Goal: Contribute content: Add original content to the website for others to see

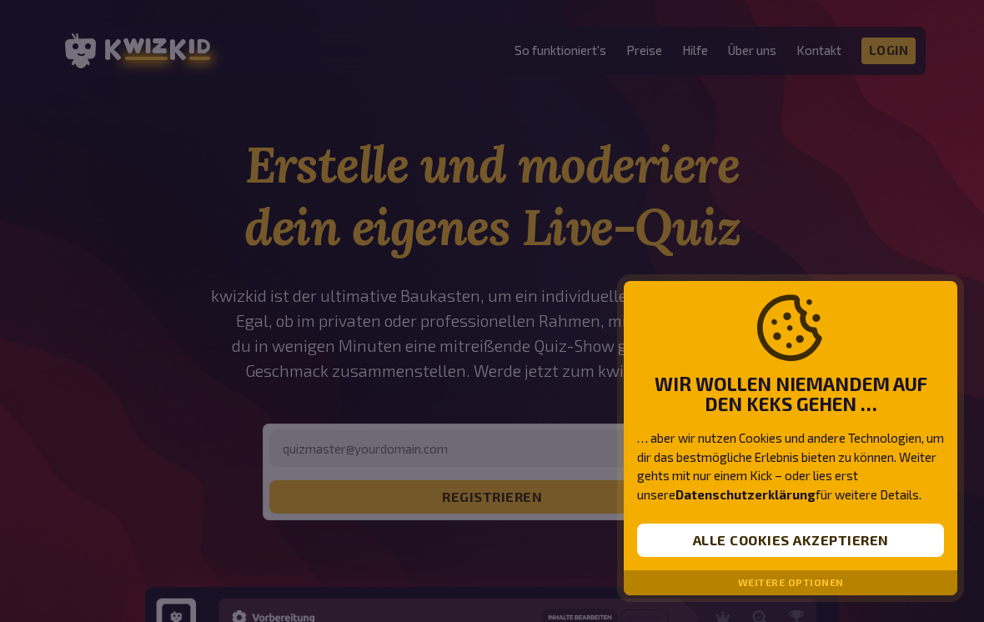
click at [207, 344] on div at bounding box center [492, 311] width 984 height 622
click at [681, 572] on div "Weitere Optionen" at bounding box center [790, 582] width 333 height 25
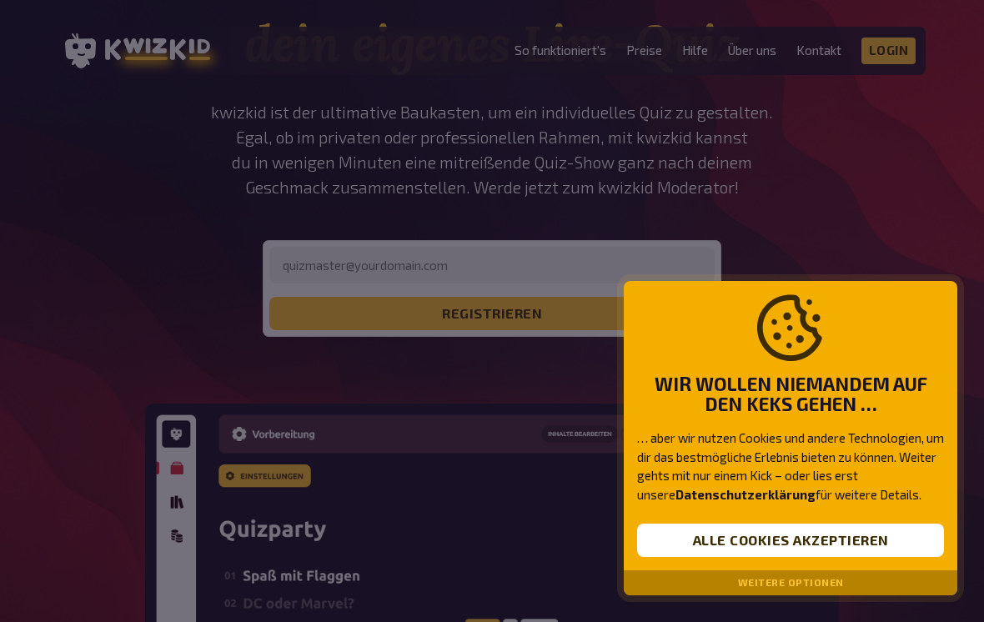
scroll to position [184, 0]
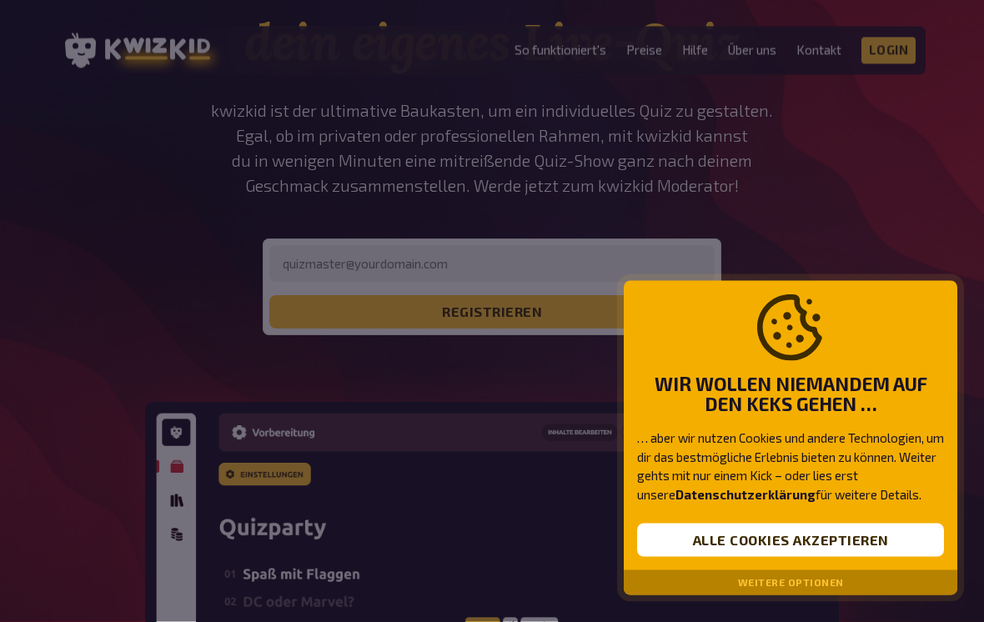
click at [702, 571] on div "Wir wollen niemandem auf den Keks gehen … … aber wir nutzen Cookies und andere …" at bounding box center [790, 426] width 333 height 290
click at [690, 557] on button "Alle Cookies akzeptieren" at bounding box center [790, 539] width 307 height 33
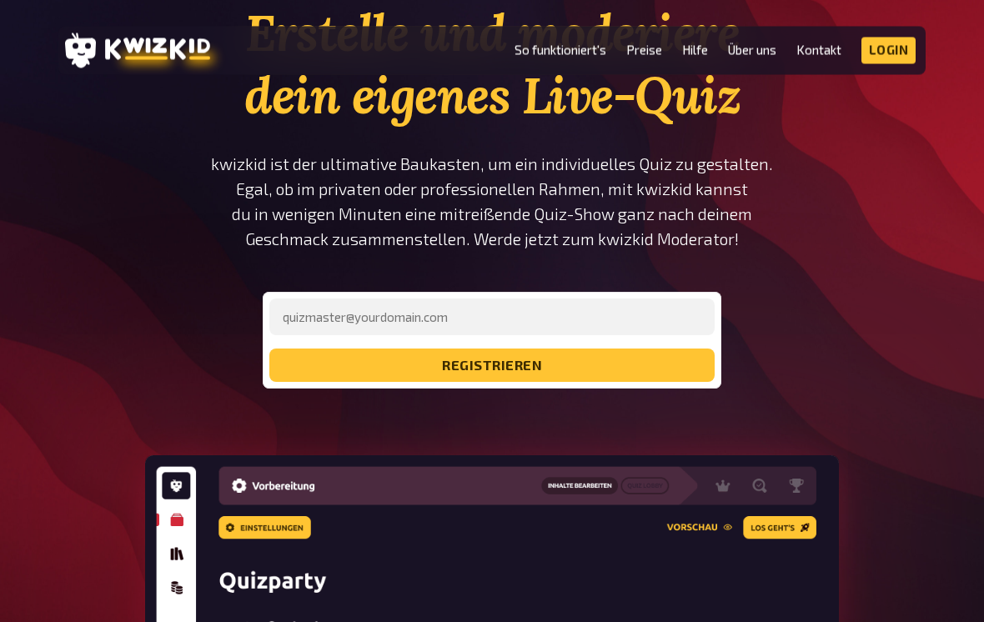
scroll to position [132, 0]
click at [306, 368] on button "registrieren" at bounding box center [491, 364] width 445 height 33
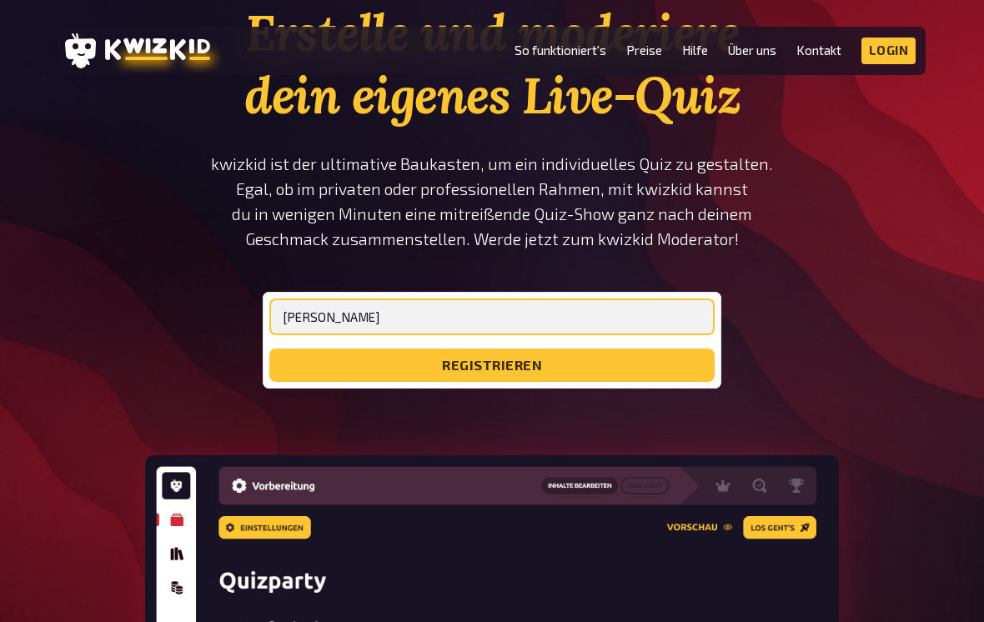
type input "[PERSON_NAME]"
type input "[EMAIL_ADDRESS][DOMAIN_NAME]"
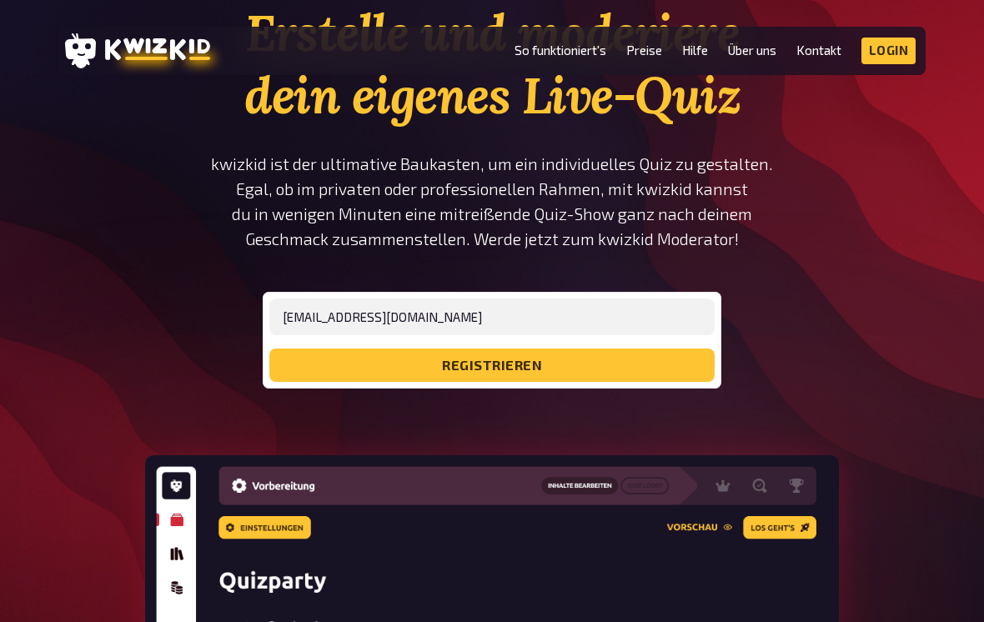
click at [288, 369] on button "registrieren" at bounding box center [491, 364] width 445 height 33
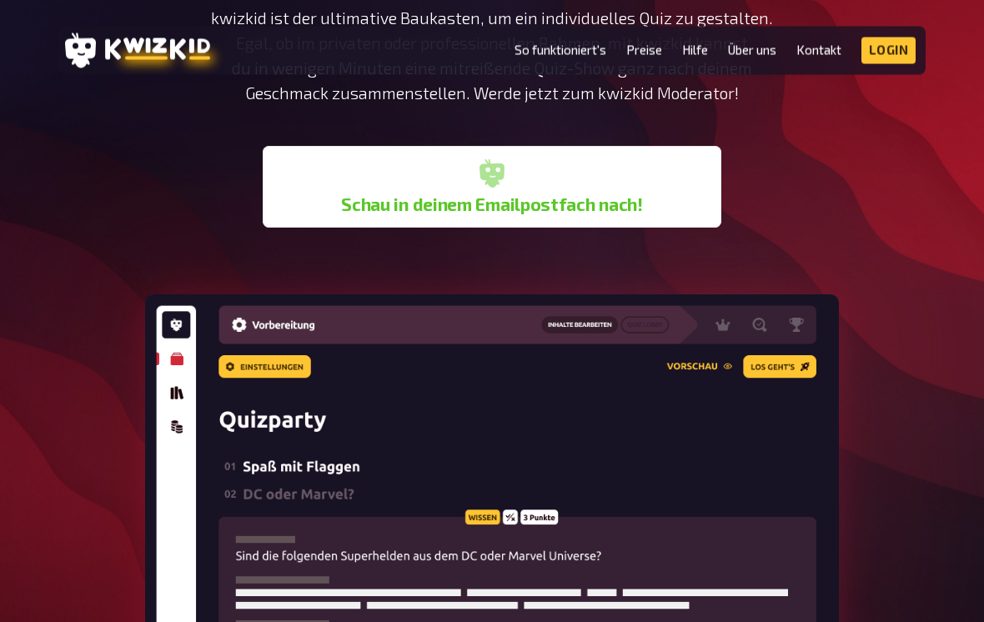
scroll to position [280, 0]
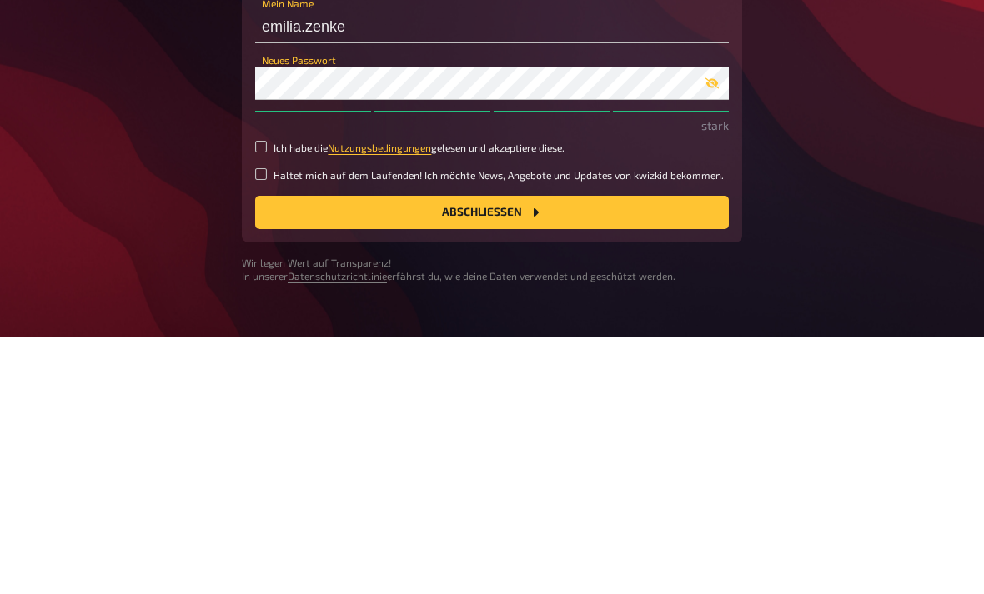
click at [297, 454] on button "Abschließen" at bounding box center [491, 470] width 473 height 33
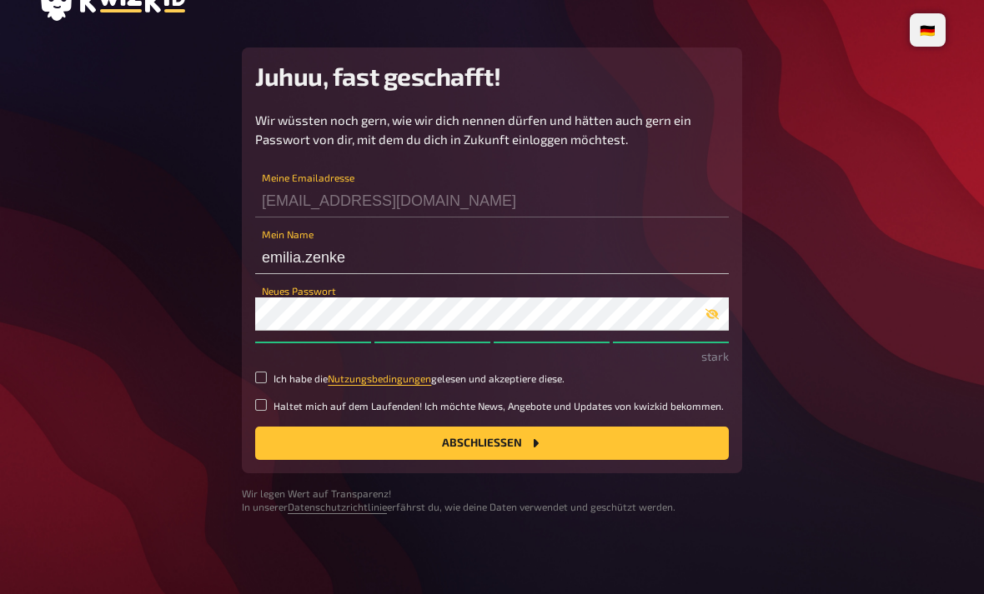
click at [265, 372] on input "Ich habe die Nutzungsbedingungen gelesen und akzeptiere diese." at bounding box center [261, 378] width 12 height 12
checkbox input "true"
click at [293, 427] on button "Abschließen" at bounding box center [491, 443] width 473 height 33
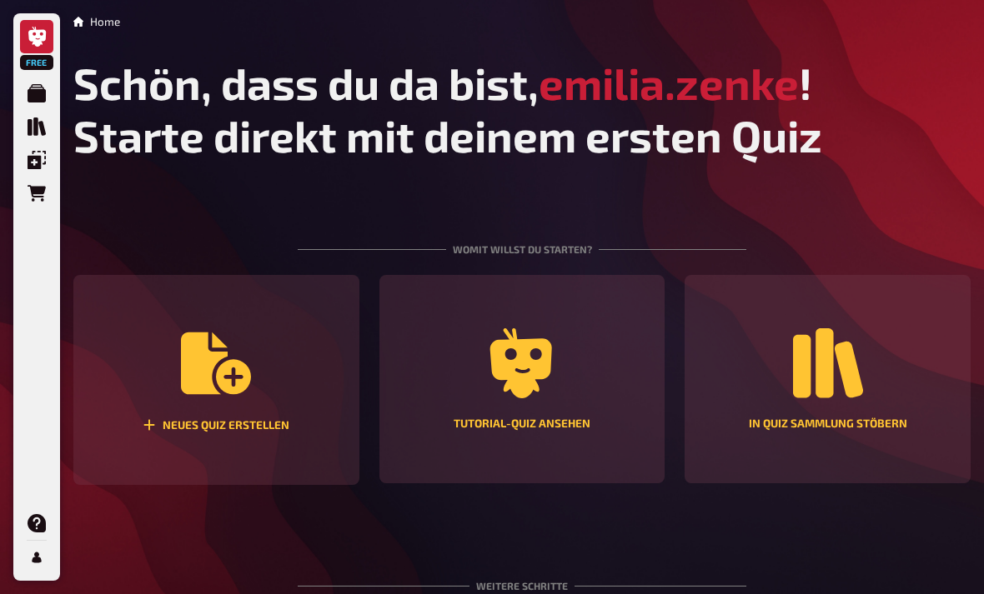
click at [219, 382] on icon "Neues Quiz erstellen" at bounding box center [216, 364] width 70 height 63
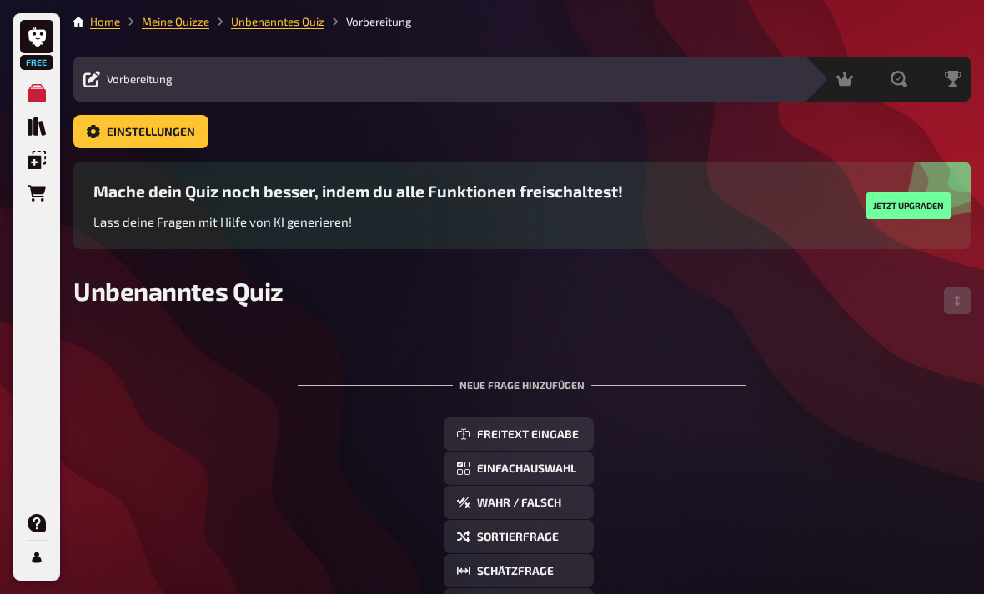
click at [395, 376] on div "Neue Frage hinzufügen" at bounding box center [522, 379] width 448 height 52
click at [333, 363] on div "Neue Frage hinzufügen" at bounding box center [522, 379] width 448 height 52
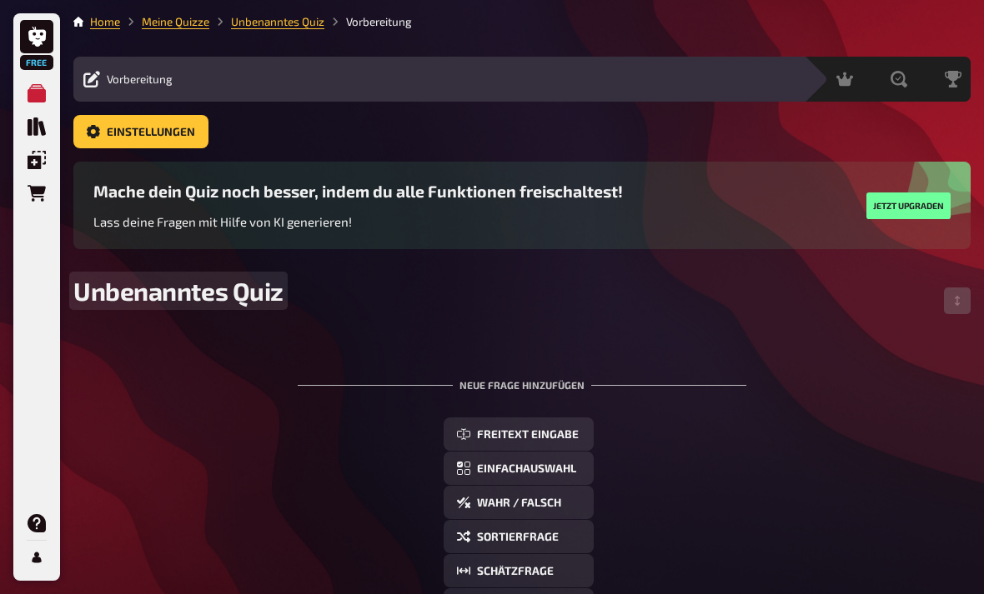
click at [155, 284] on span "Unbenanntes Quiz" at bounding box center [178, 291] width 210 height 30
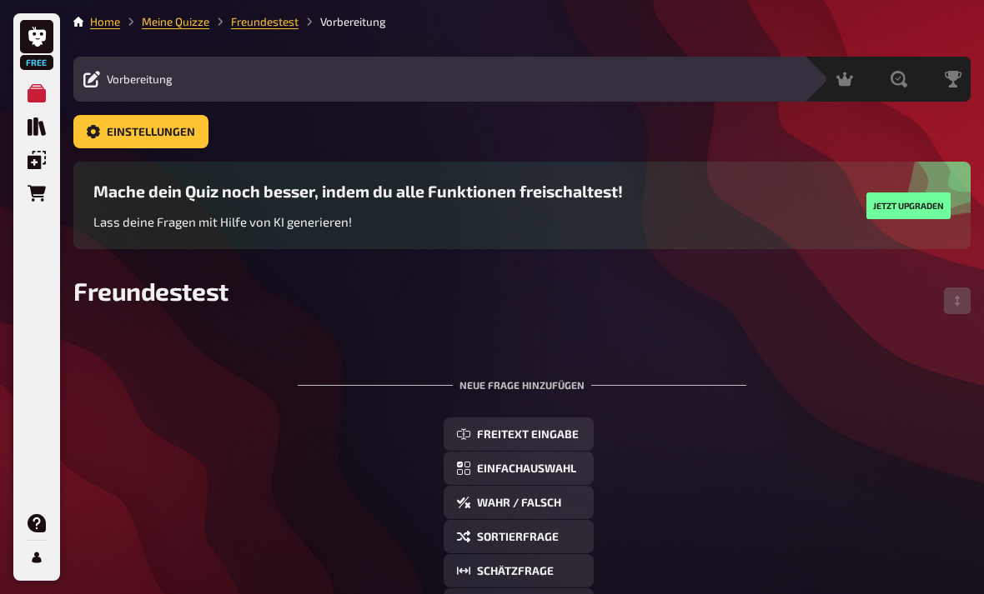
click at [268, 318] on div "Freundestest" at bounding box center [521, 301] width 897 height 50
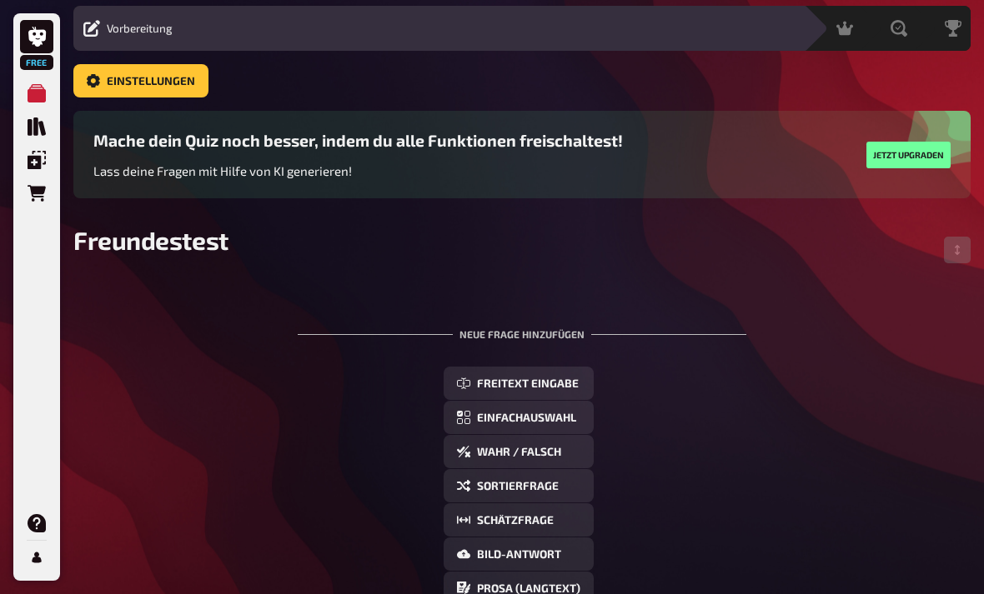
click at [479, 391] on span "Freitext Eingabe" at bounding box center [528, 385] width 102 height 12
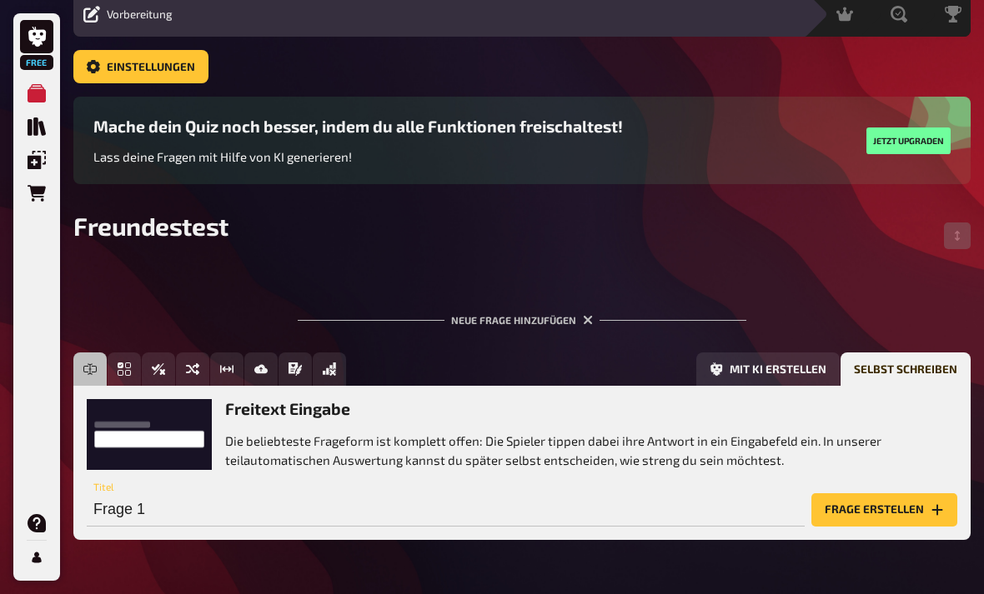
scroll to position [67, 0]
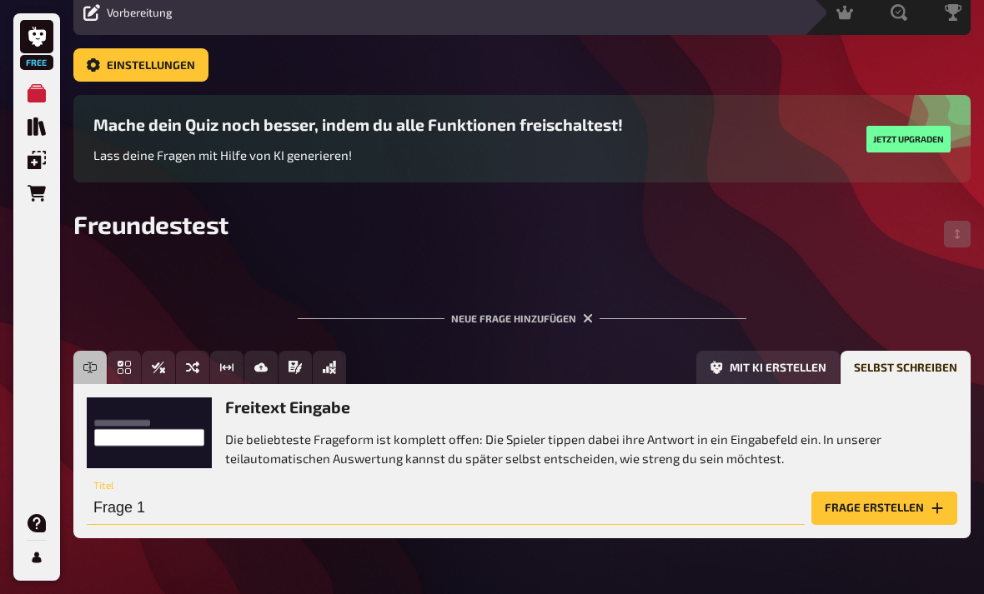
click at [154, 500] on input "Frage 1" at bounding box center [446, 508] width 718 height 33
type input "W"
click at [334, 575] on div "Home Meine Quizze Freundestest Vorbereitung Vorbereitung Inhalte Bearbeiten Qui…" at bounding box center [522, 289] width 924 height 712
click at [204, 512] on input "Was ist mein Voller Name" at bounding box center [446, 508] width 718 height 33
click at [323, 563] on div "Freitext Eingabe Einfachauswahl Wahr / Falsch Sortierfrage Schätzfrage Bild-Ant…" at bounding box center [521, 457] width 897 height 213
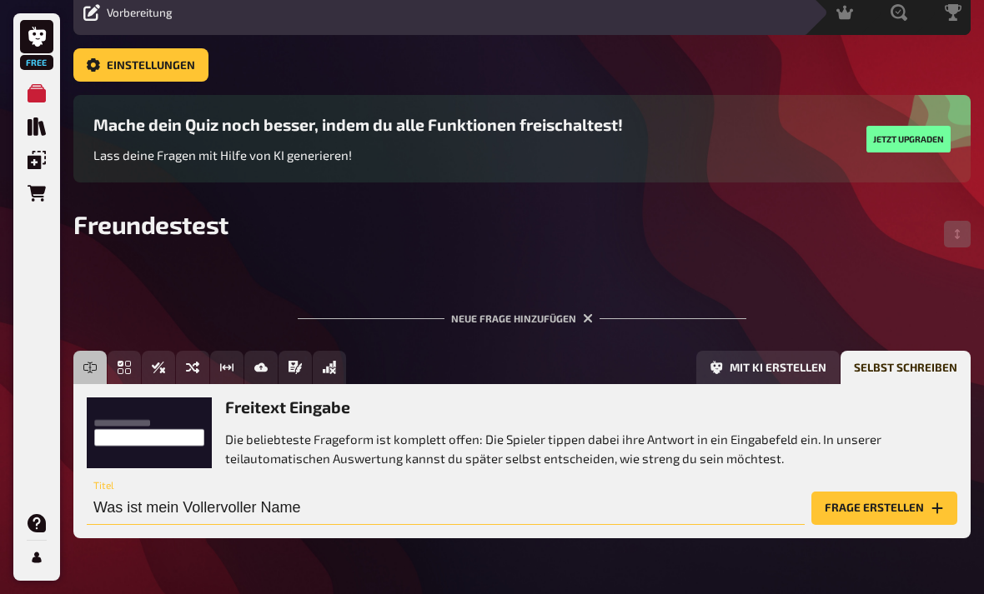
click at [203, 513] on input "Was ist mein Vollervoller Name" at bounding box center [446, 508] width 718 height 33
click at [308, 564] on div "Freitext Eingabe Einfachauswahl Wahr / Falsch Sortierfrage Schätzfrage Bild-Ant…" at bounding box center [521, 457] width 897 height 213
click at [217, 517] on input "Was ist mein Vollervvoller Name" at bounding box center [446, 508] width 718 height 33
click at [284, 508] on input "Was ist mein voller Name" at bounding box center [446, 508] width 718 height 33
type input "Was ist mein voller Name?"
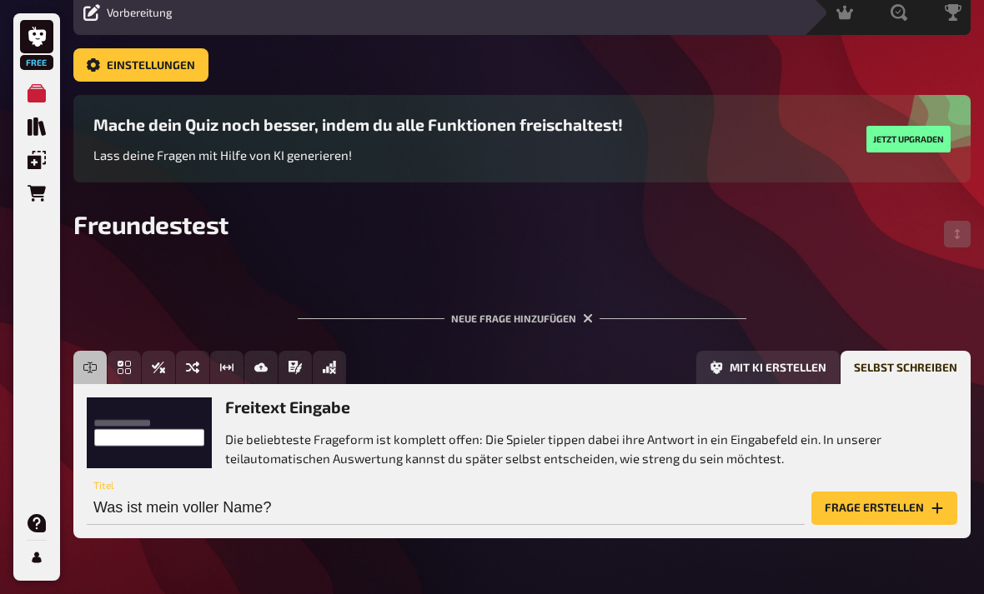
click at [238, 593] on div "Home Meine Quizze Freundestest Vorbereitung Vorbereitung Inhalte Bearbeiten Qui…" at bounding box center [522, 289] width 924 height 712
click at [928, 518] on button "Frage erstellen" at bounding box center [884, 508] width 146 height 33
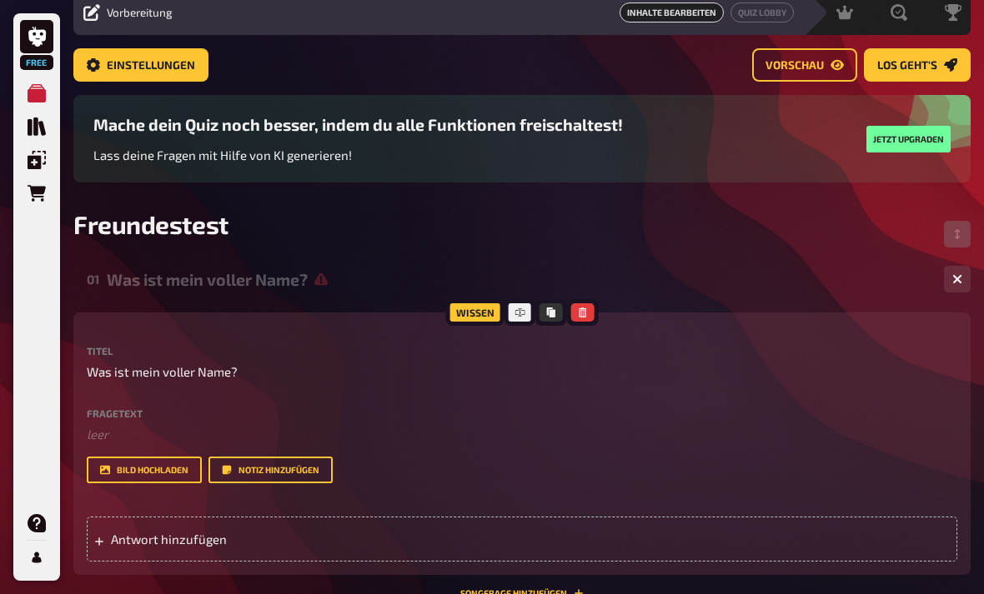
click at [146, 554] on div "Antwort hinzufügen" at bounding box center [522, 539] width 870 height 45
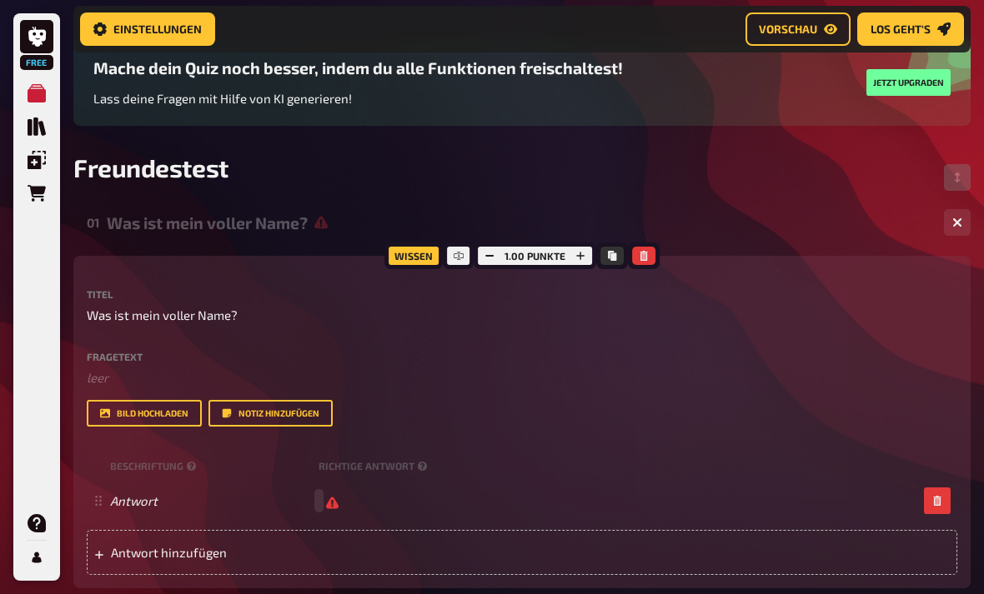
scroll to position [143, 0]
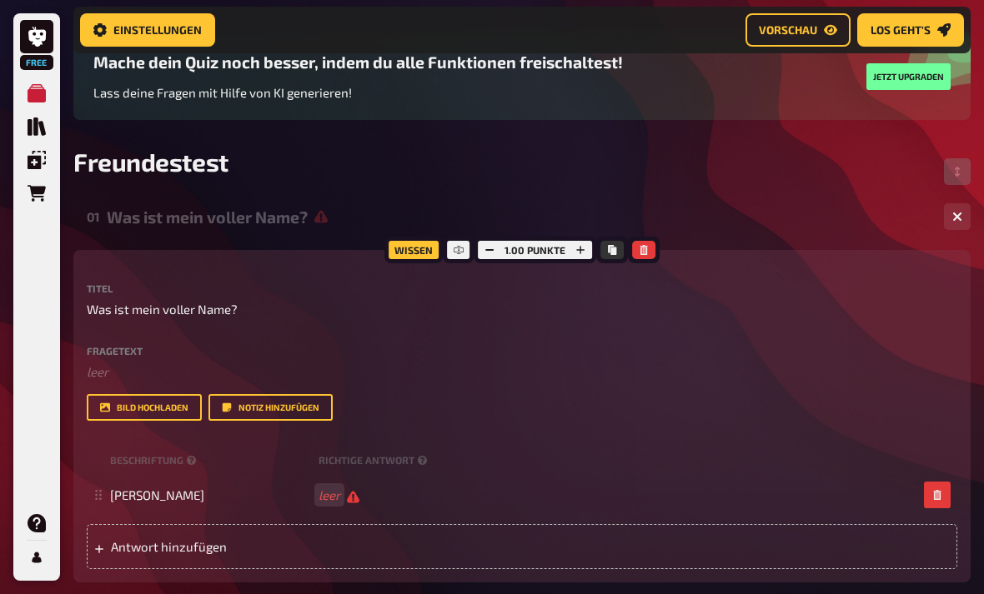
click at [158, 538] on div "Antwort hinzufügen" at bounding box center [522, 546] width 870 height 45
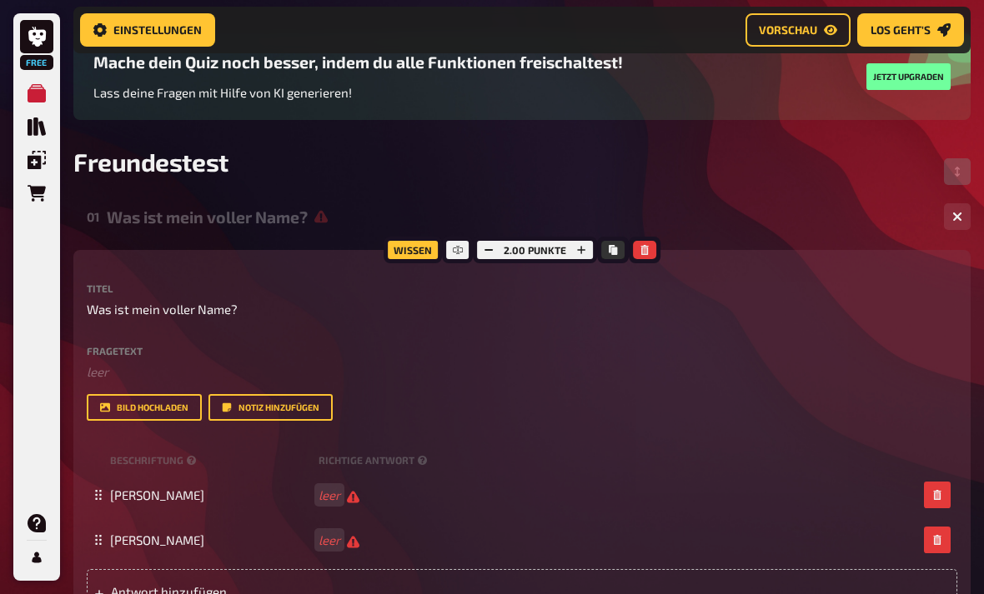
click at [138, 593] on span "Antwort hinzufügen" at bounding box center [239, 591] width 257 height 15
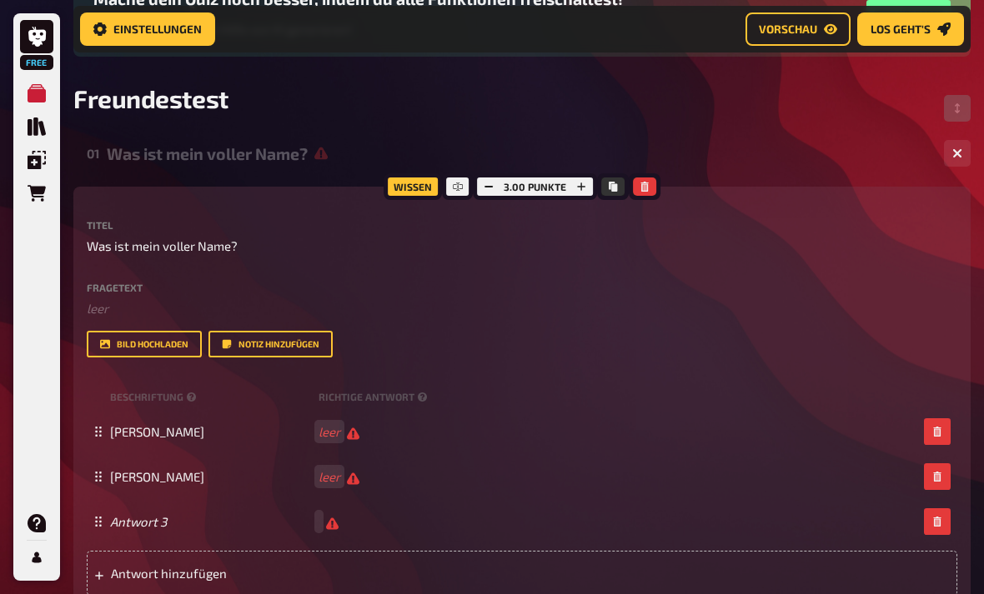
scroll to position [212, 0]
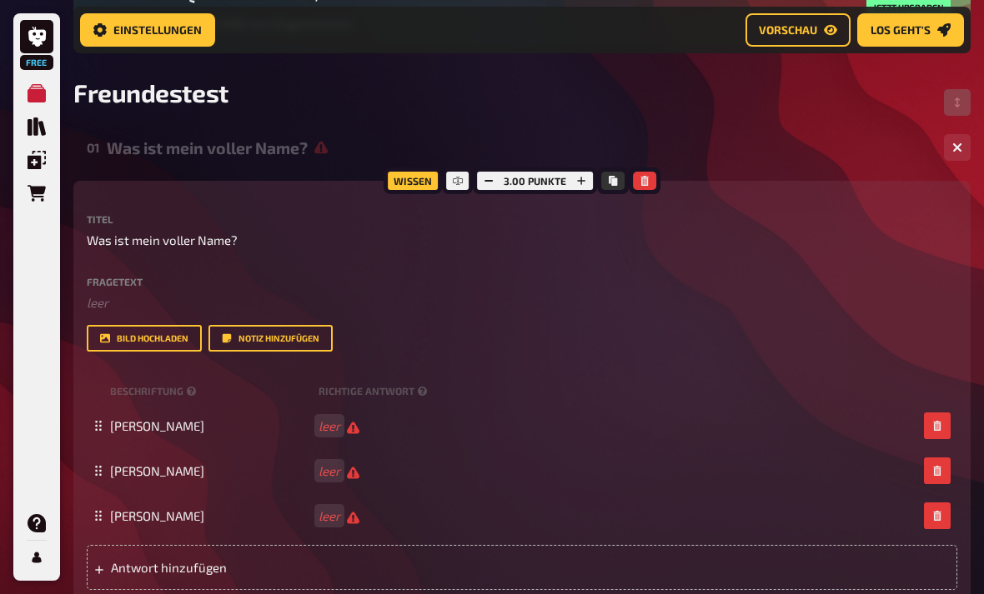
click at [157, 568] on span "Antwort hinzufügen" at bounding box center [239, 567] width 257 height 15
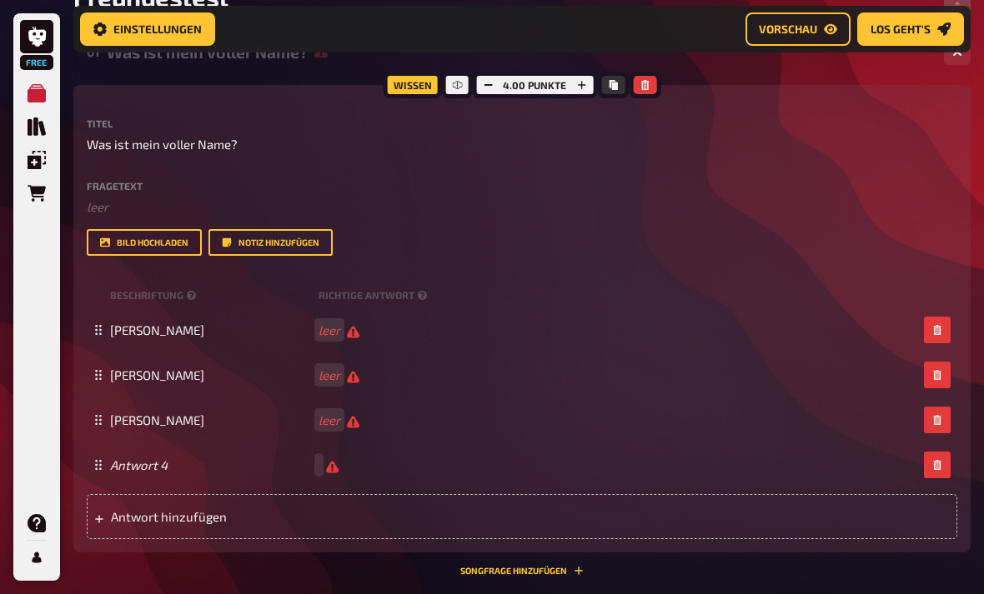
scroll to position [325, 0]
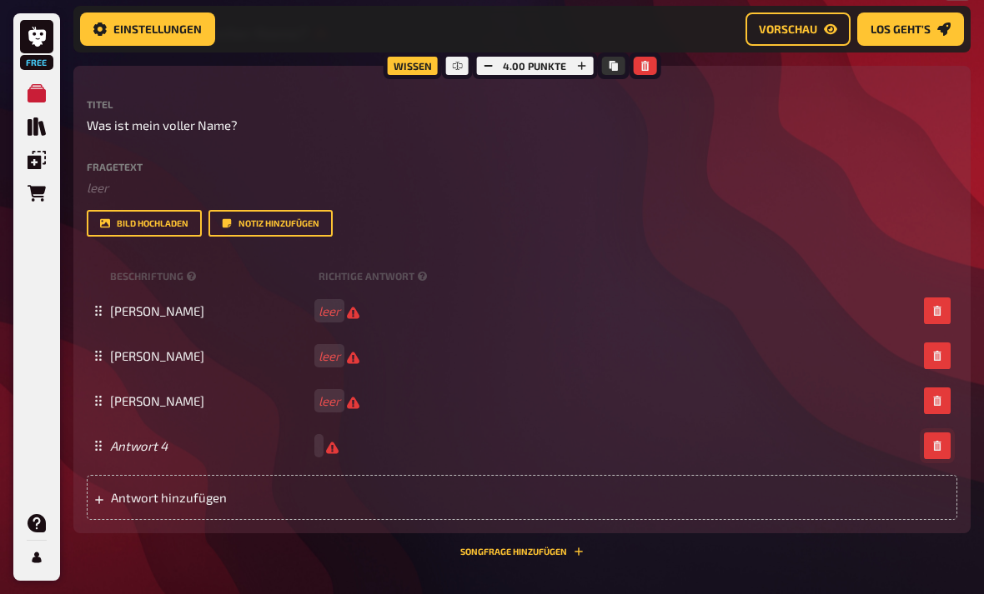
click at [933, 452] on icon "button" at bounding box center [937, 447] width 10 height 10
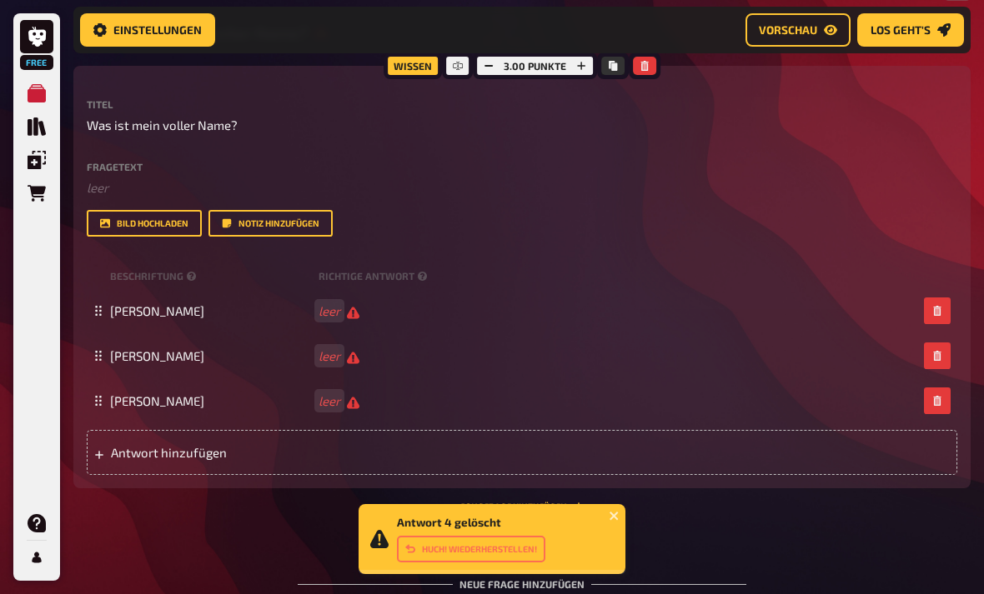
click at [153, 455] on span "Antwort hinzufügen" at bounding box center [239, 452] width 257 height 15
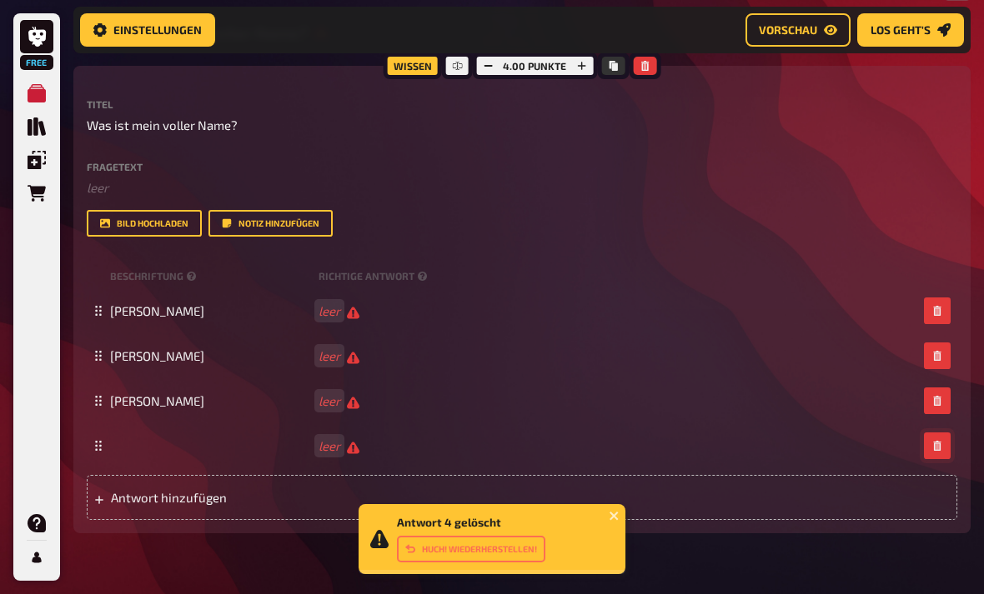
click at [934, 441] on button "button" at bounding box center [937, 446] width 27 height 27
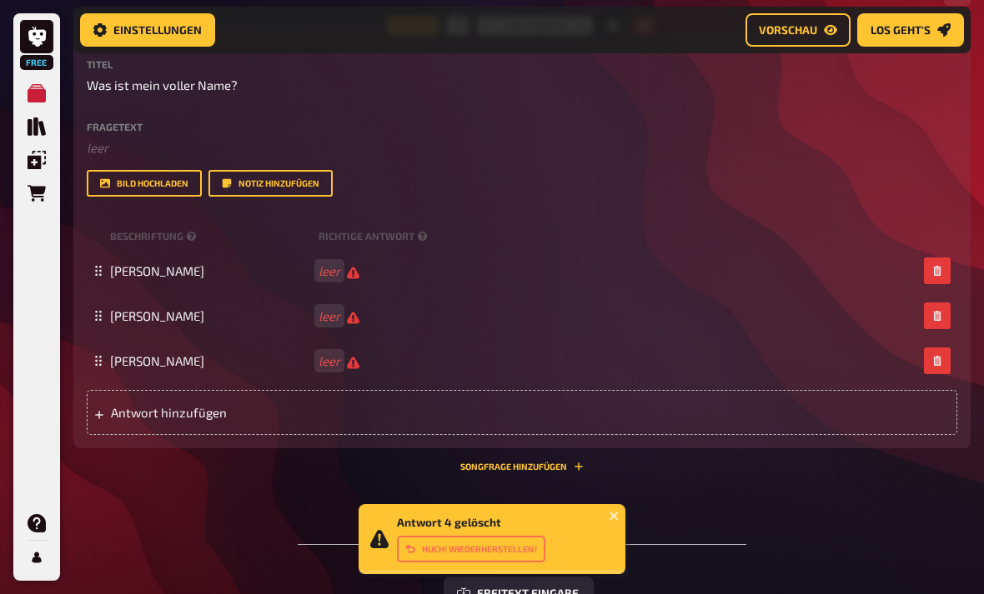
scroll to position [365, 0]
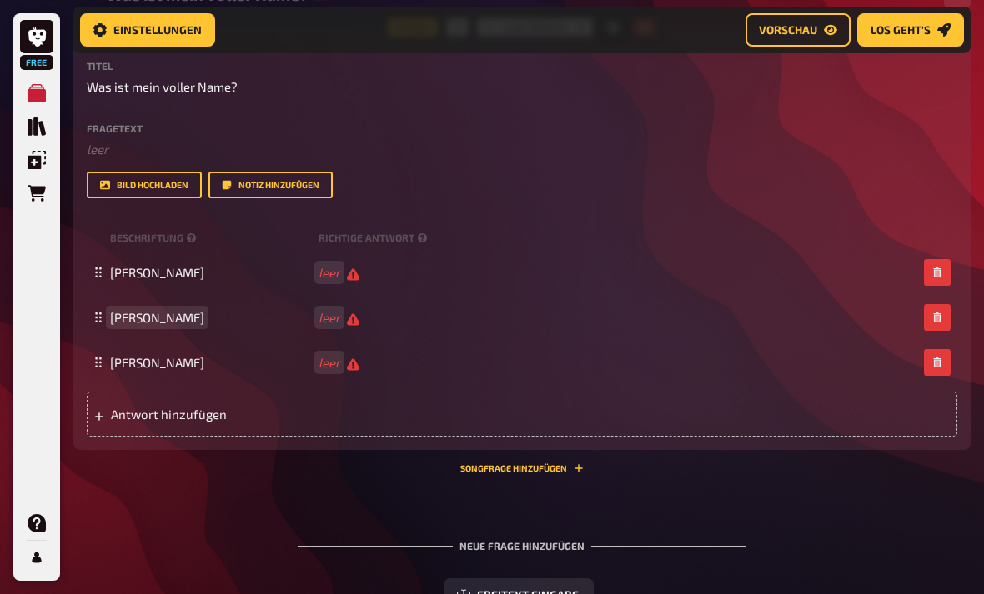
click at [147, 320] on span "Emilia Frieda Zenke" at bounding box center [157, 317] width 94 height 15
click at [785, 502] on div "01 Was ist mein voller Name? 3 Wissen 3.00 Punkte Titel Was ist mein voller Nam…" at bounding box center [521, 426] width 897 height 904
